Goal: Task Accomplishment & Management: Manage account settings

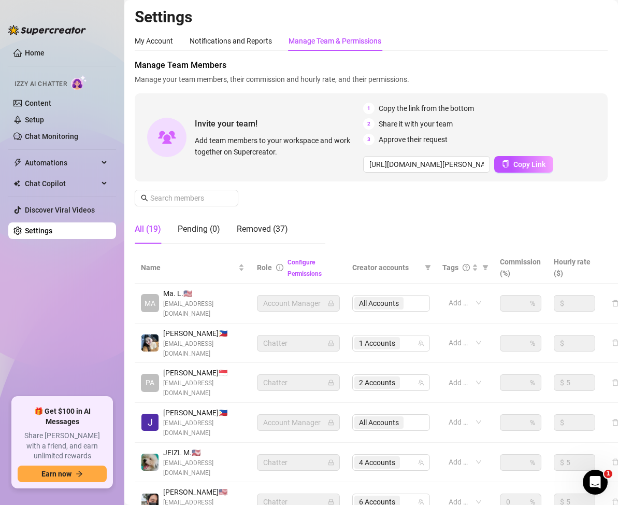
scroll to position [169, 0]
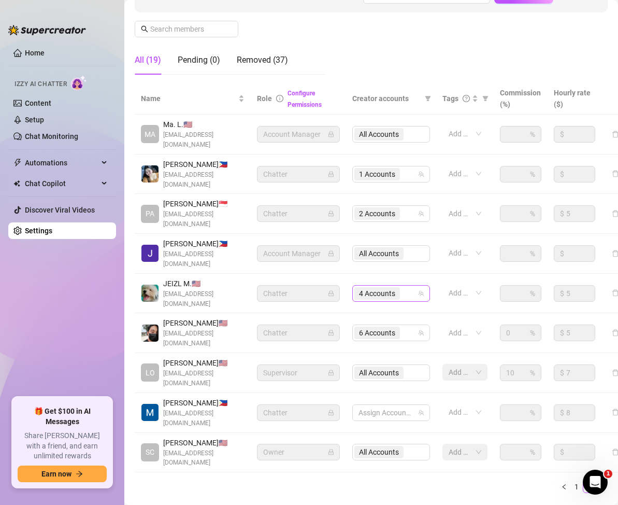
click at [406, 286] on div "4 Accounts" at bounding box center [386, 293] width 63 height 15
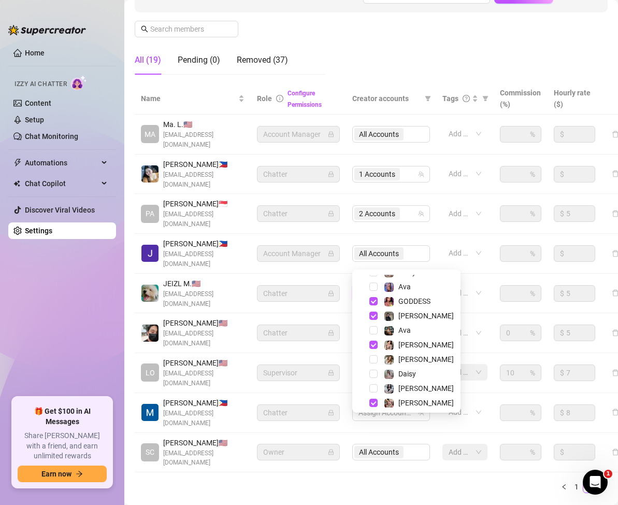
scroll to position [27, 0]
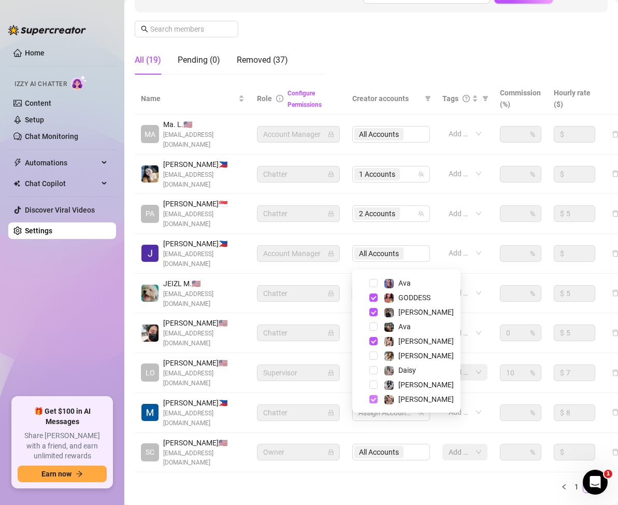
click at [373, 400] on span "Select tree node" at bounding box center [374, 399] width 8 height 8
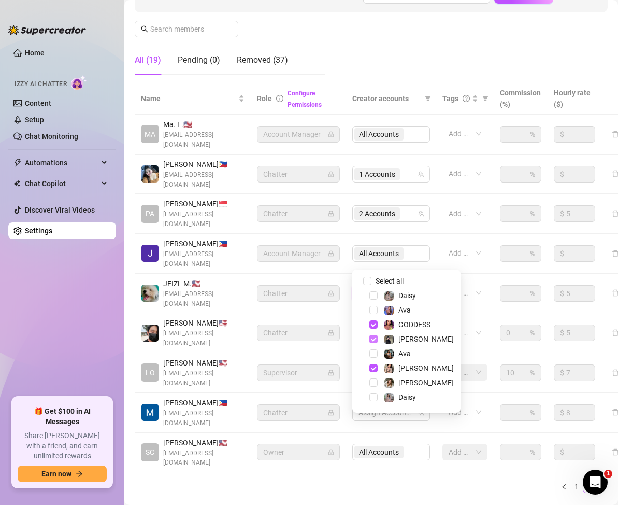
click at [373, 340] on span "Select tree node" at bounding box center [374, 339] width 8 height 8
drag, startPoint x: 388, startPoint y: 485, endPoint x: 352, endPoint y: 437, distance: 60.0
click at [385, 486] on main "Settings My Account Notifications and Reports Manage Team & Permissions Profile…" at bounding box center [371, 188] width 494 height 714
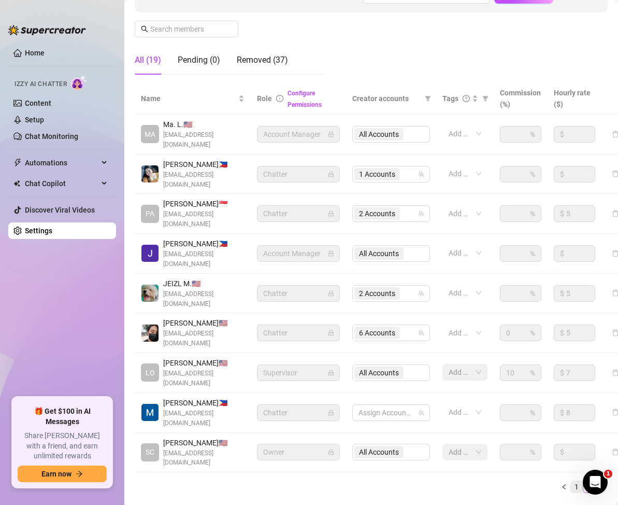
click at [571, 481] on link "1" at bounding box center [576, 486] width 11 height 11
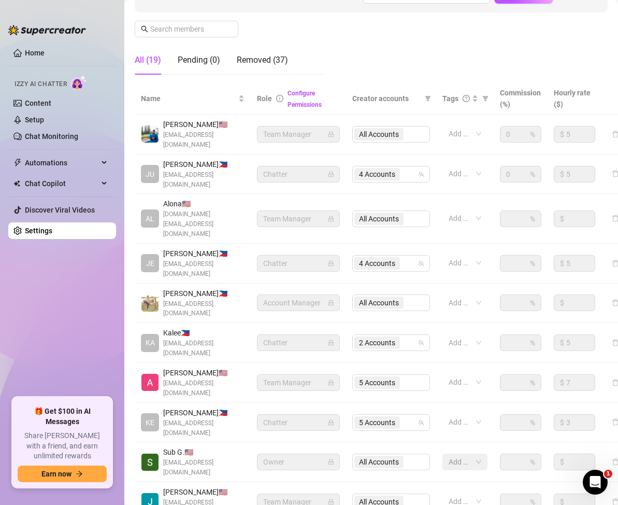
click at [251, 458] on div "Settings My Account Notifications and Reports Manage Team & Permissions Profile…" at bounding box center [371, 200] width 473 height 725
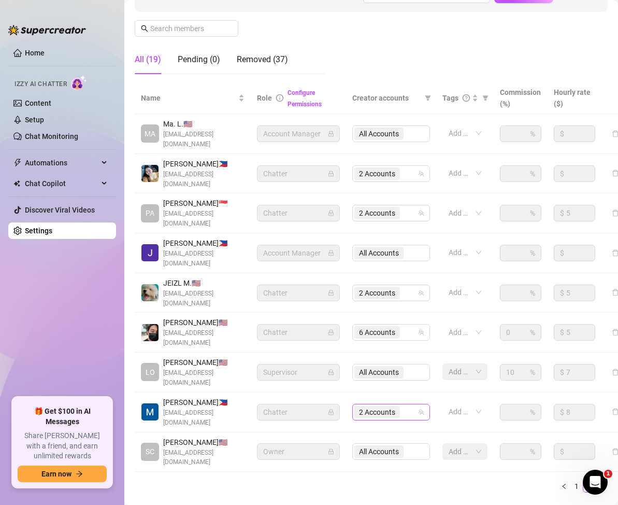
click at [409, 405] on div "2 Accounts" at bounding box center [386, 412] width 63 height 15
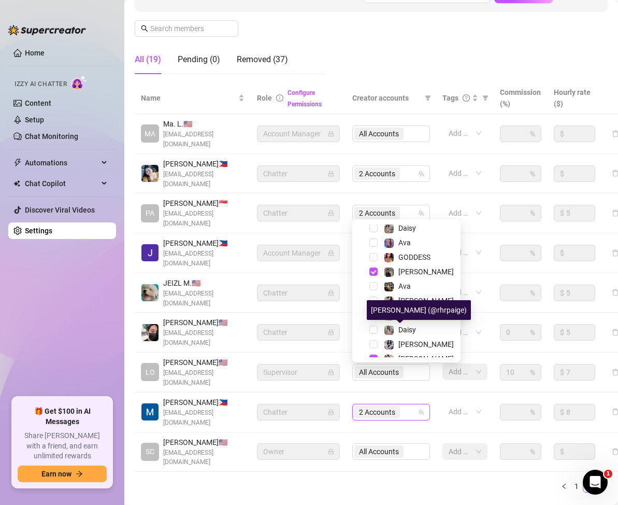
scroll to position [27, 0]
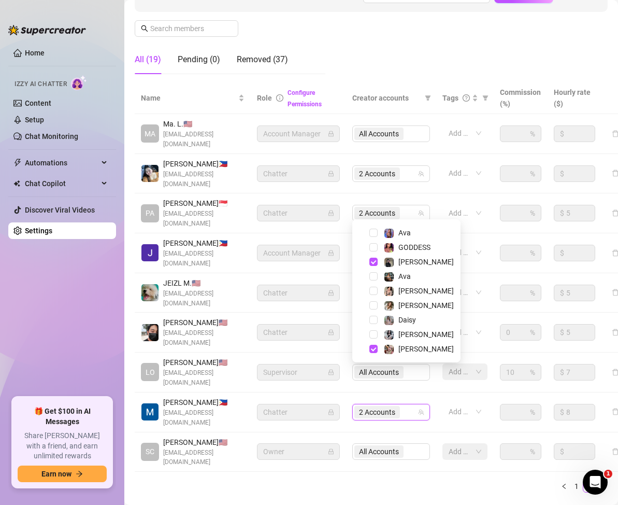
click at [366, 460] on div "Name Role Configure Permissions Creator accounts Tags Commission (%) Hourly rat…" at bounding box center [371, 291] width 473 height 418
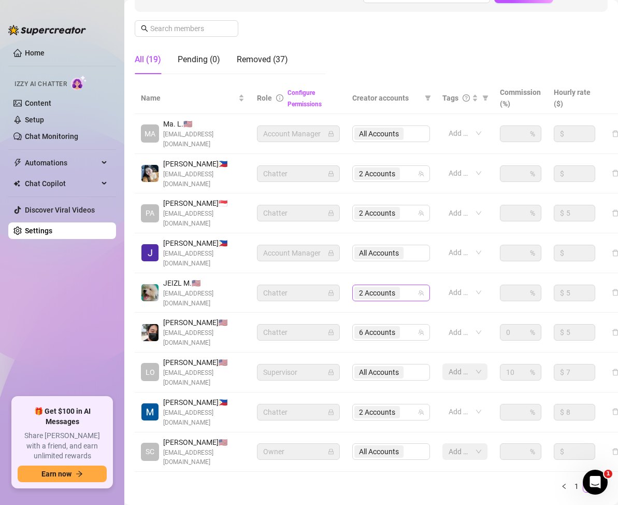
click at [411, 286] on div "2 Accounts" at bounding box center [386, 293] width 63 height 15
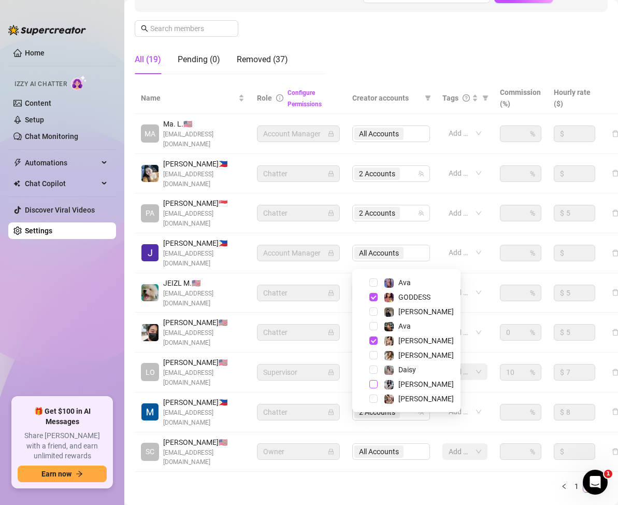
click at [374, 384] on span "Select tree node" at bounding box center [374, 384] width 8 height 8
click at [357, 460] on div "Name Role Configure Permissions Creator accounts Tags Commission (%) Hourly rat…" at bounding box center [371, 291] width 473 height 418
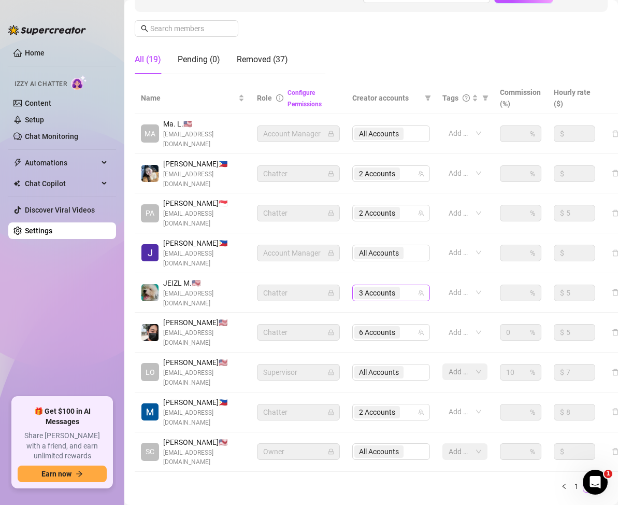
click at [413, 286] on div "3 Accounts" at bounding box center [386, 293] width 63 height 15
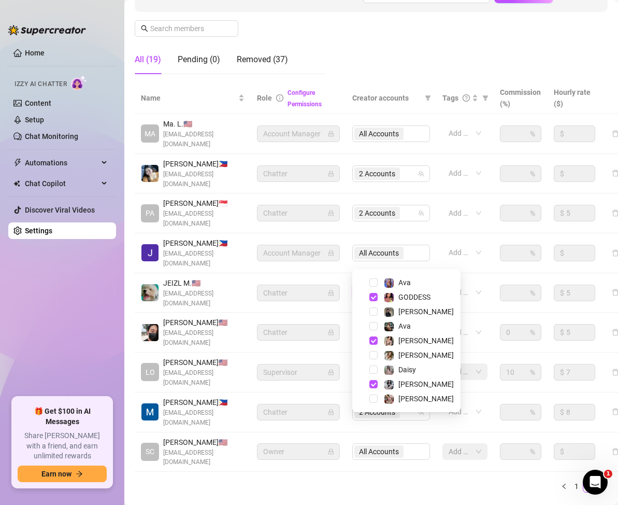
click at [394, 458] on div "Name Role Configure Permissions Creator accounts Tags Commission (%) Hourly rat…" at bounding box center [371, 291] width 473 height 418
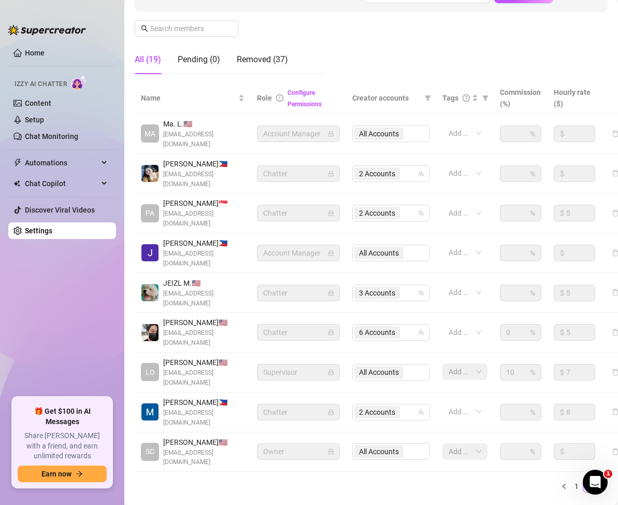
click at [571, 481] on link "1" at bounding box center [576, 486] width 11 height 11
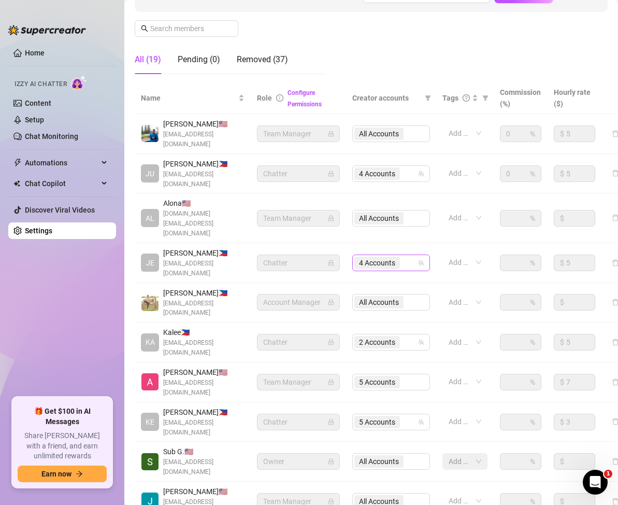
click at [403, 257] on input "search" at bounding box center [403, 263] width 2 height 12
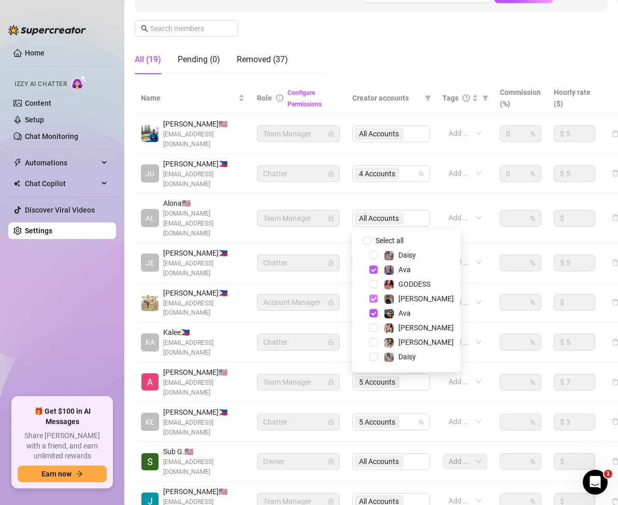
click at [372, 299] on span "Select tree node" at bounding box center [374, 298] width 8 height 8
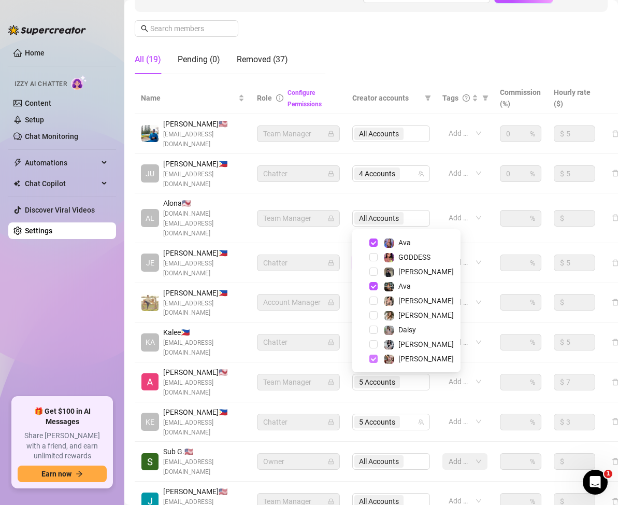
click at [374, 357] on span "Select tree node" at bounding box center [374, 359] width 8 height 8
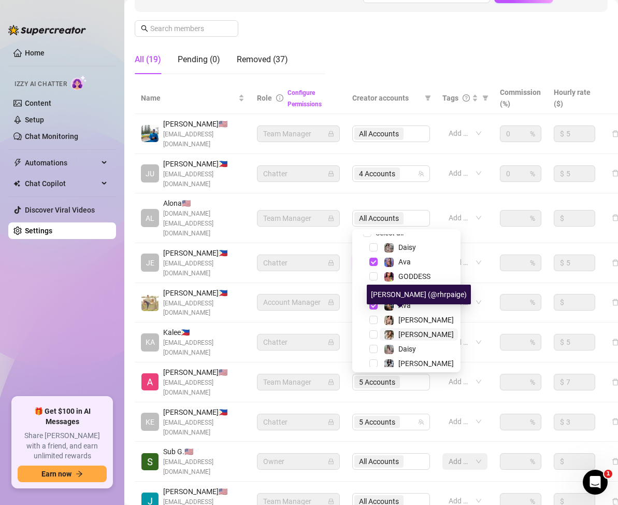
scroll to position [0, 0]
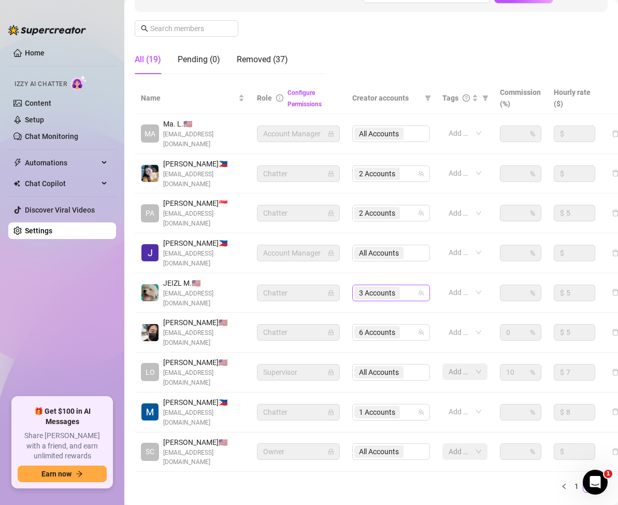
click at [410, 286] on div "3 Accounts" at bounding box center [386, 293] width 63 height 15
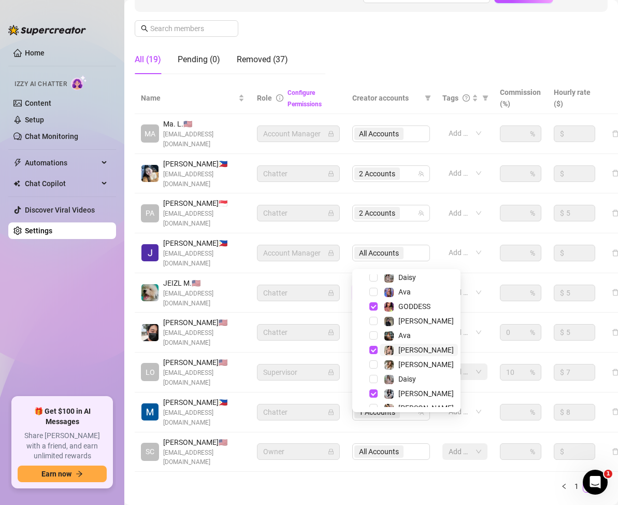
scroll to position [27, 0]
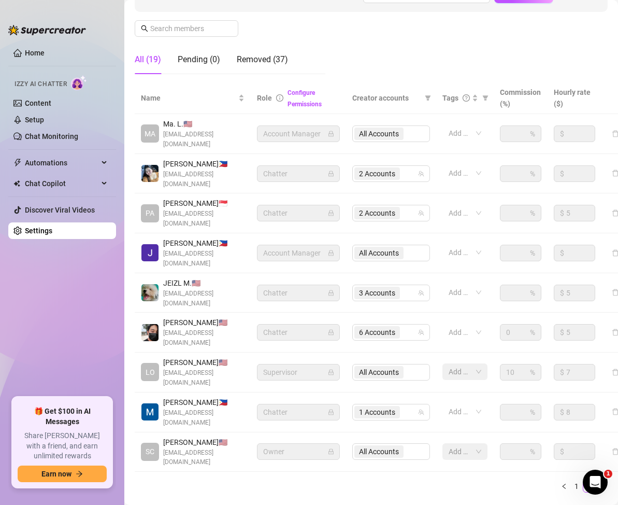
click at [328, 462] on div "Settings My Account Notifications and Reports Manage Team & Permissions Profile…" at bounding box center [371, 175] width 473 height 675
drag, startPoint x: 72, startPoint y: 354, endPoint x: 77, endPoint y: 359, distance: 7.0
click at [69, 355] on ul "Home Izzy AI Chatter Content Setup Chat Monitoring Automations Chat Copilot Dis…" at bounding box center [62, 216] width 108 height 353
click at [411, 286] on div "3 Accounts" at bounding box center [386, 293] width 63 height 15
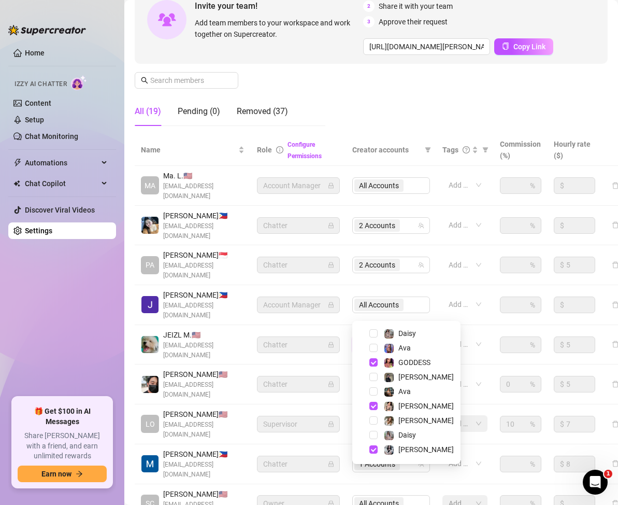
scroll to position [27, 0]
